Goal: Book appointment/travel/reservation

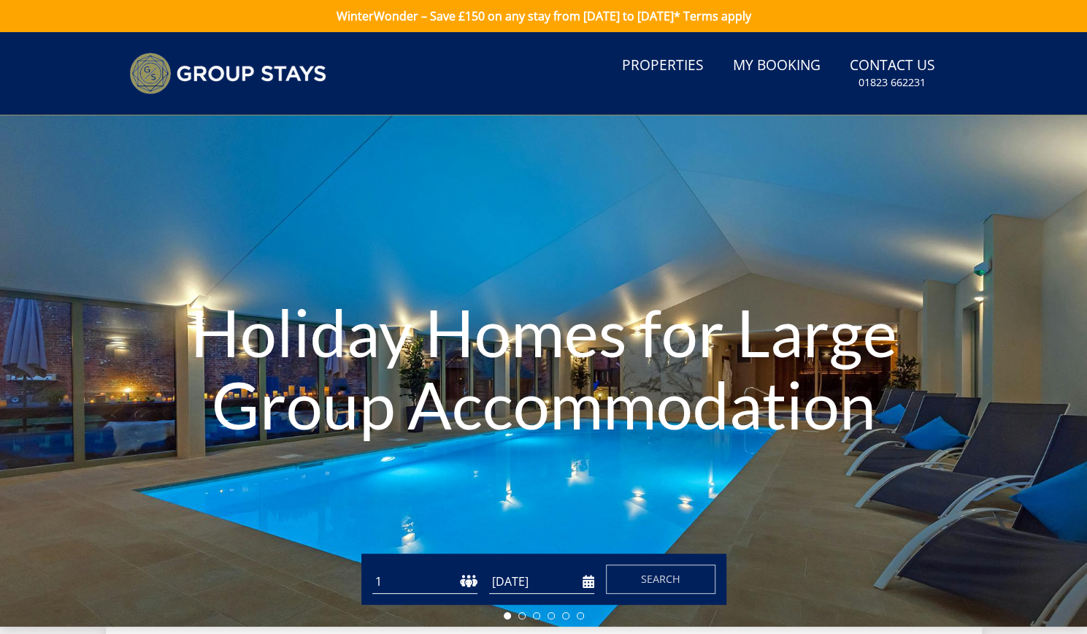
click at [588, 583] on input "[DATE]" at bounding box center [541, 581] width 105 height 24
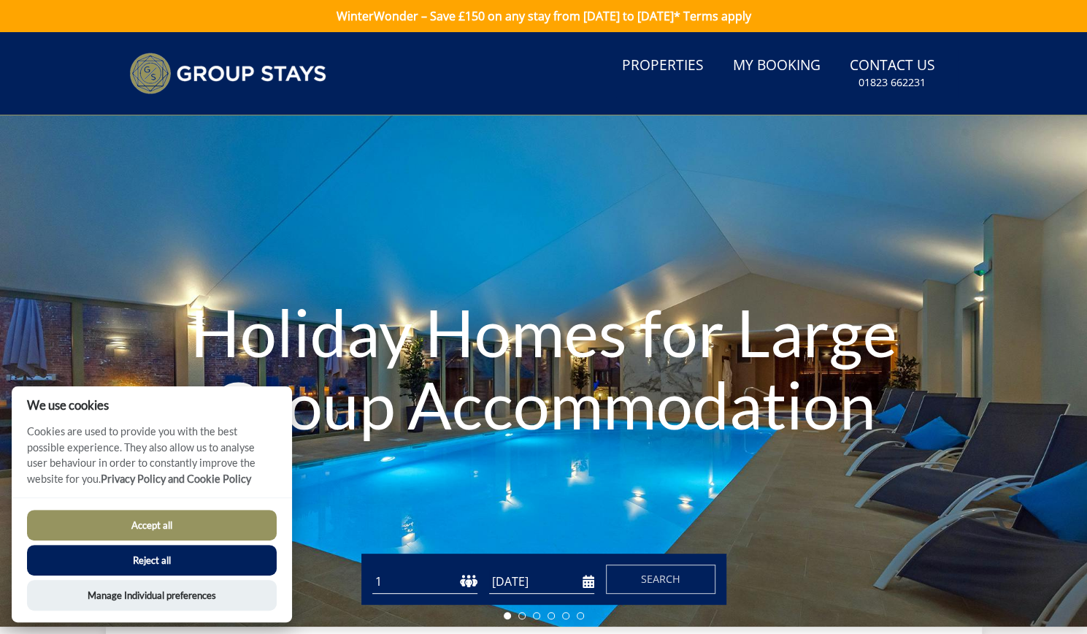
click at [658, 438] on h1 "Holiday Homes for Large Group Accommodation" at bounding box center [543, 368] width 761 height 202
click at [164, 567] on button "Reject all" at bounding box center [152, 560] width 250 height 31
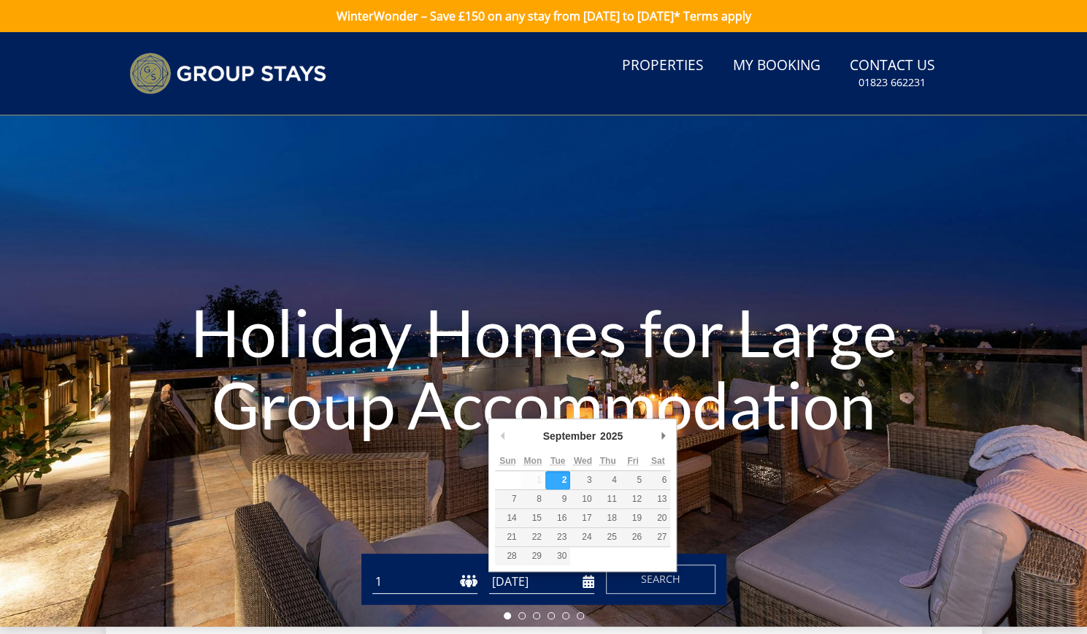
click at [590, 579] on input "[DATE]" at bounding box center [541, 581] width 105 height 24
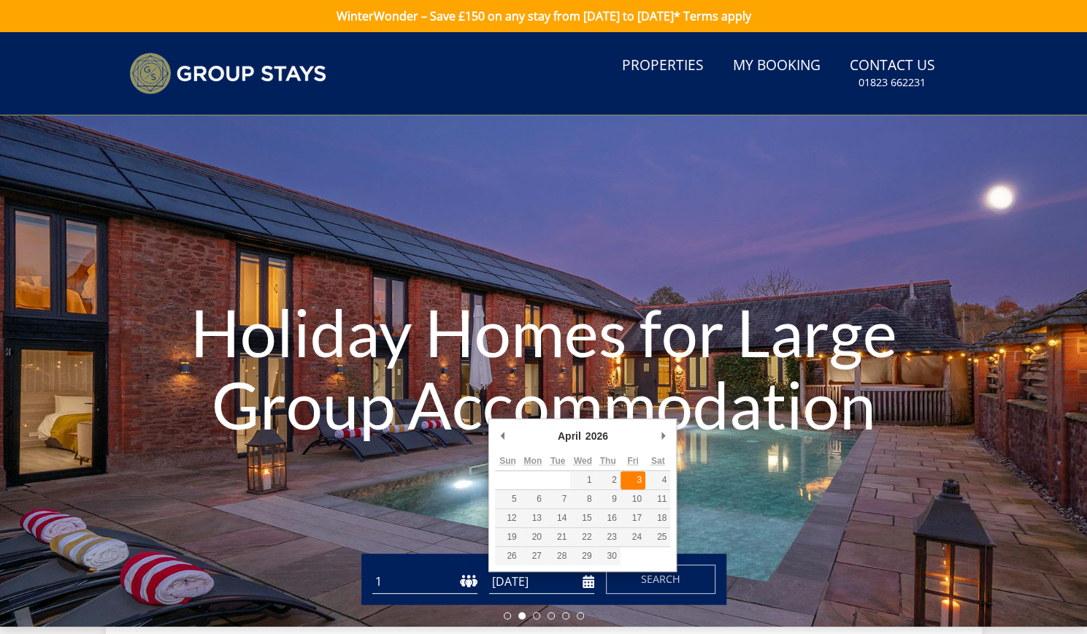
type input "03/04/2026"
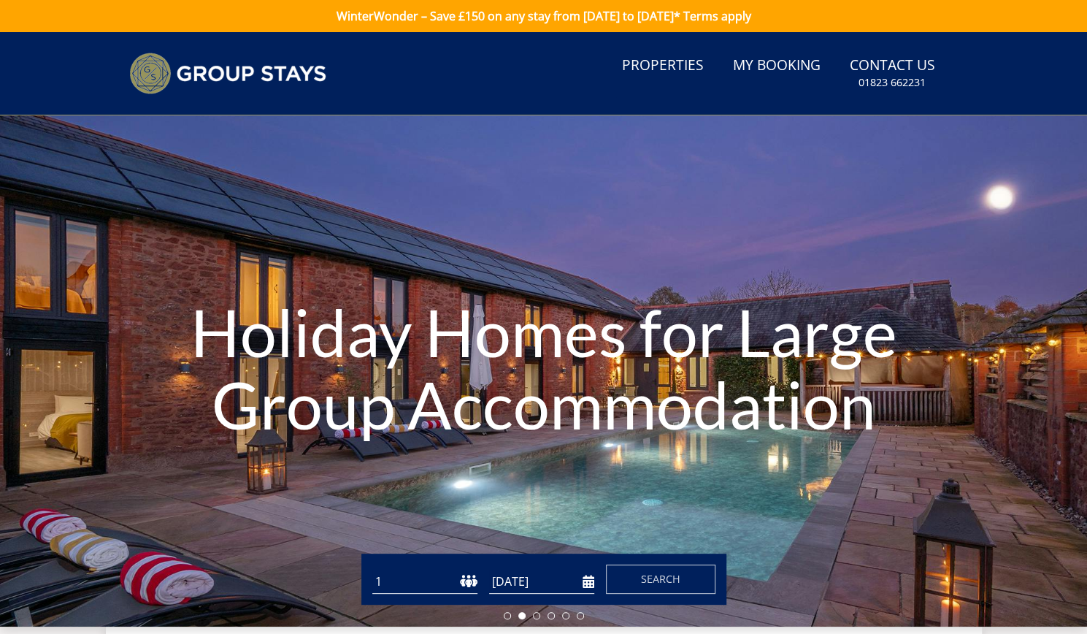
click at [439, 581] on select "1 2 3 4 5 6 7 8 9 10 11 12 13 14 15 16 17 18 19 20 21 22 23 24 25 26 27 28 29 3…" at bounding box center [424, 581] width 105 height 24
select select "20"
click at [372, 569] on select "1 2 3 4 5 6 7 8 9 10 11 12 13 14 15 16 17 18 19 20 21 22 23 24 25 26 27 28 29 3…" at bounding box center [424, 581] width 105 height 24
click at [662, 576] on span "Search" at bounding box center [660, 579] width 39 height 14
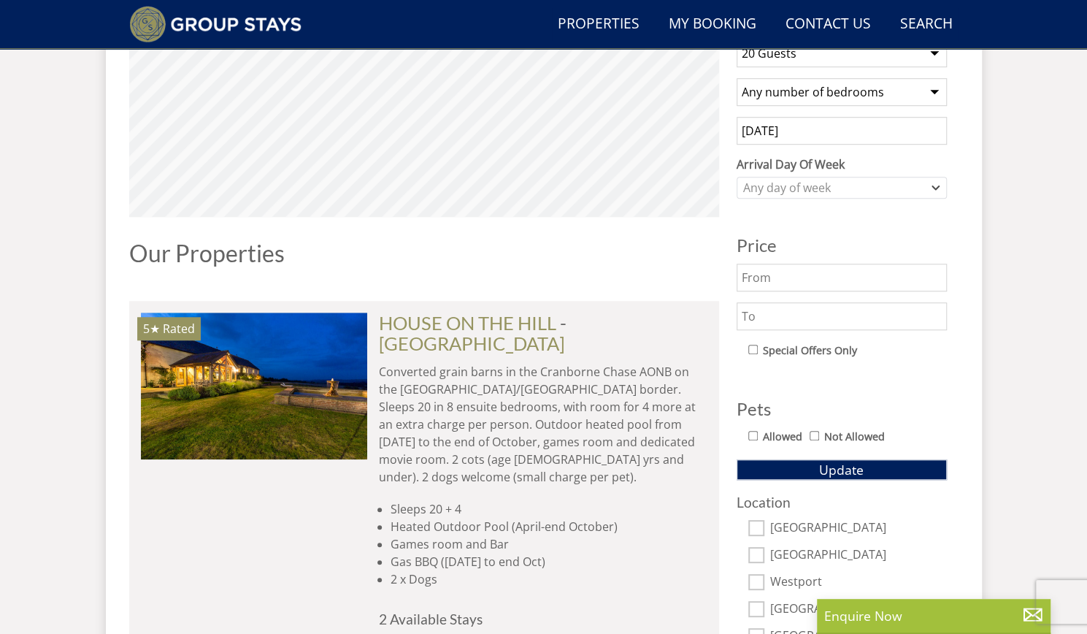
scroll to position [457, 0]
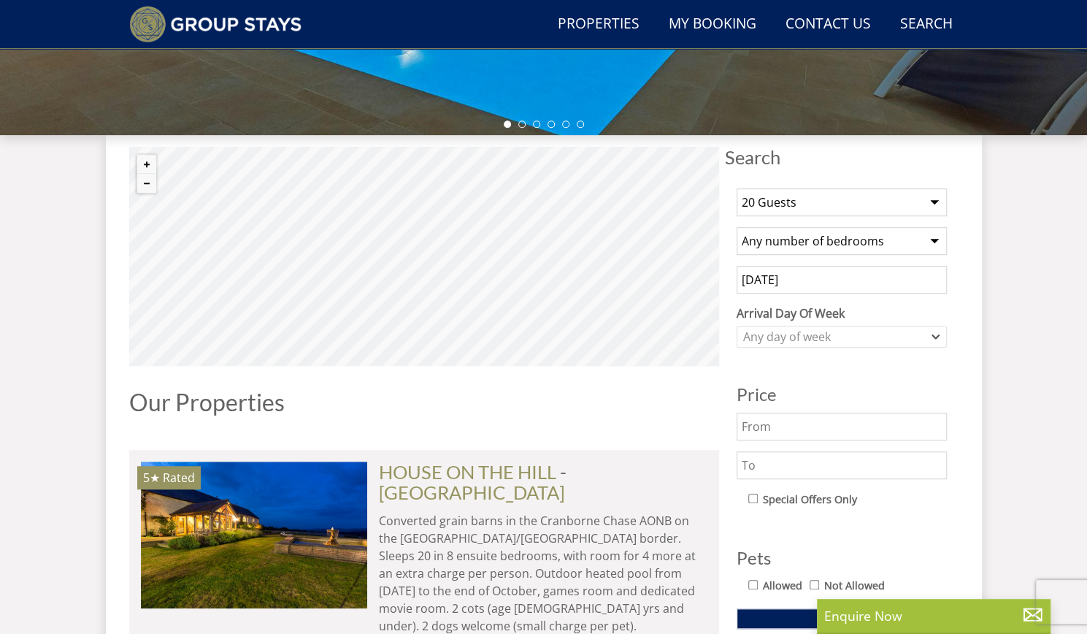
click at [802, 251] on select "Any number of bedrooms 4 Bedrooms 5 Bedrooms 6 Bedrooms 7 Bedrooms 8 Bedrooms 9…" at bounding box center [842, 241] width 210 height 28
select select "10"
click at [737, 227] on select "Any number of bedrooms 4 Bedrooms 5 Bedrooms 6 Bedrooms 7 Bedrooms 8 Bedrooms 9…" at bounding box center [842, 241] width 210 height 28
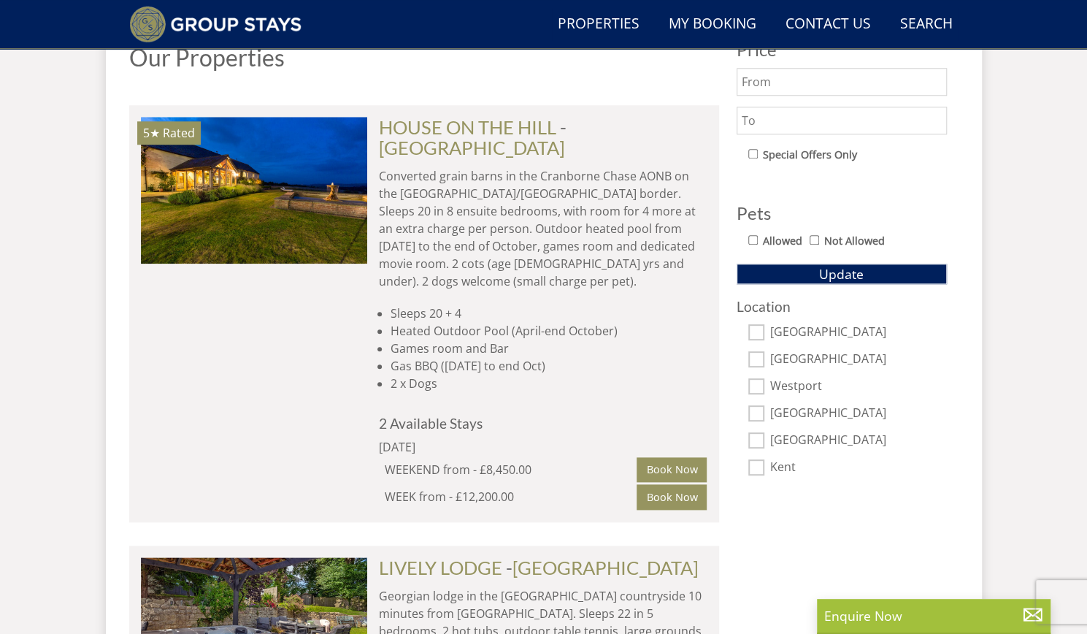
scroll to position [800, 0]
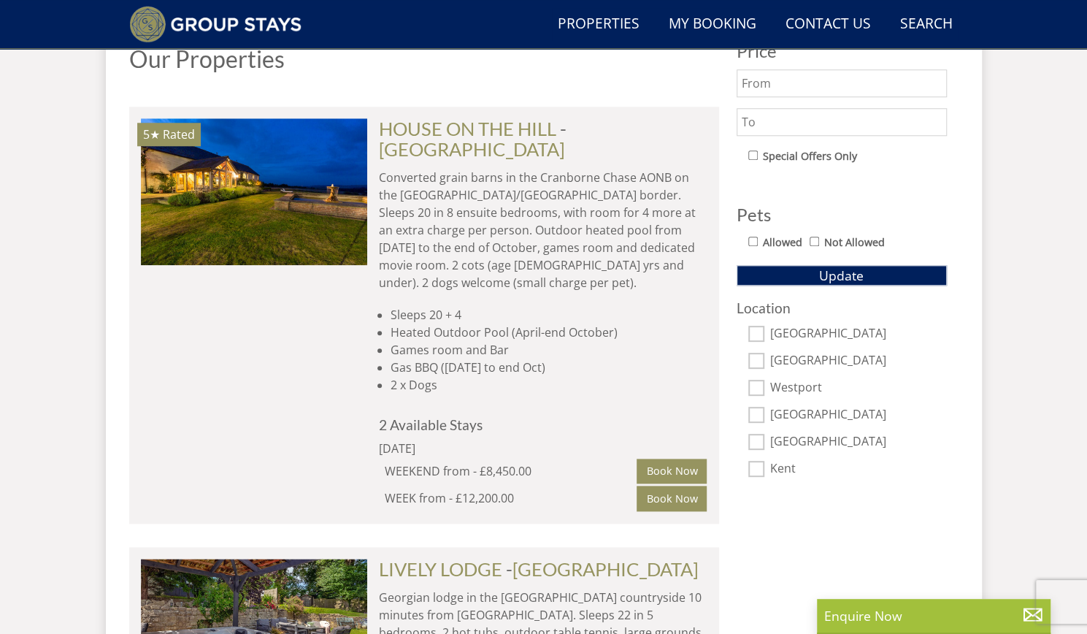
select select "20"
